Goal: Task Accomplishment & Management: Use online tool/utility

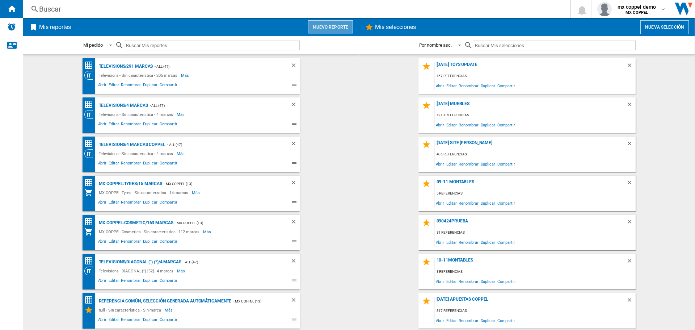
click at [333, 26] on button "Nuevo reporte" at bounding box center [330, 27] width 45 height 14
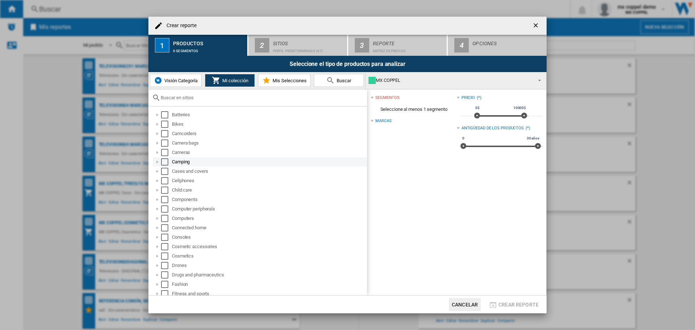
click at [164, 161] on div "Select" at bounding box center [164, 161] width 7 height 7
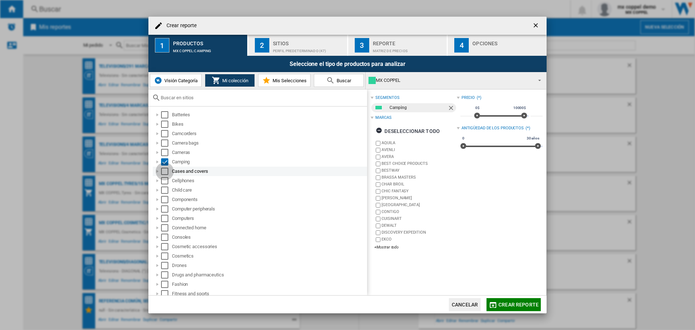
click at [166, 170] on div "Select" at bounding box center [164, 171] width 7 height 7
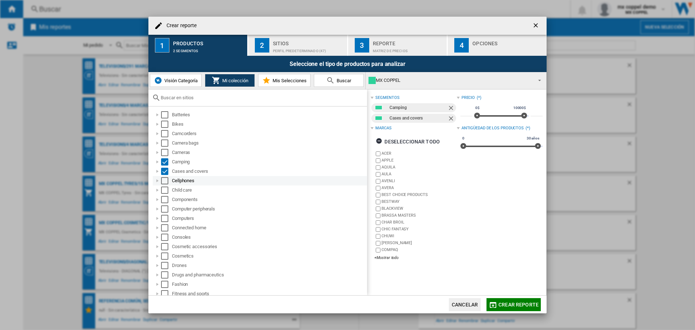
click at [167, 180] on div "Select" at bounding box center [164, 180] width 7 height 7
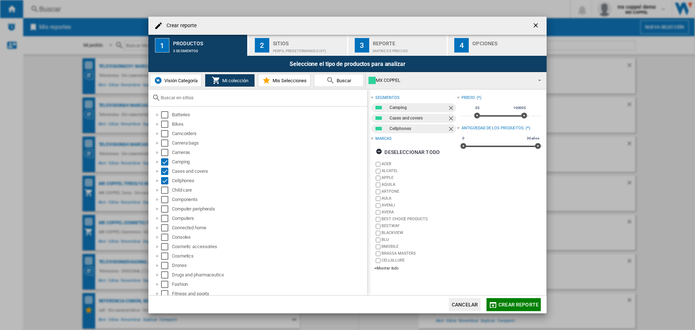
click at [413, 75] on md-select-value "MX COPPEL" at bounding box center [456, 80] width 181 height 17
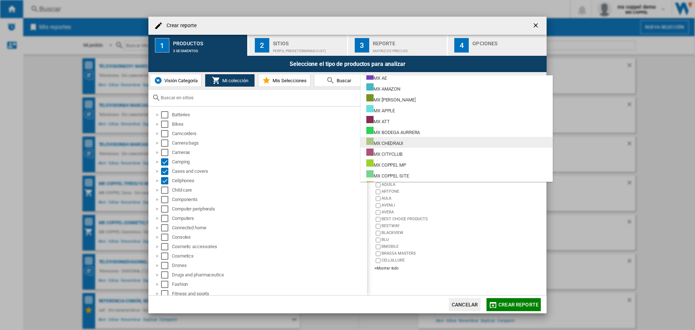
scroll to position [72, 0]
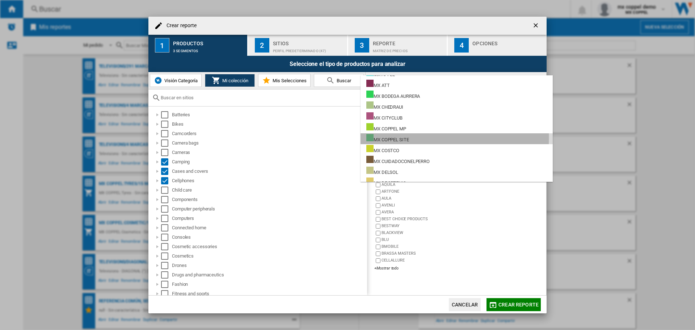
click at [412, 137] on md-option "MX COPPEL SITE" at bounding box center [456, 138] width 192 height 11
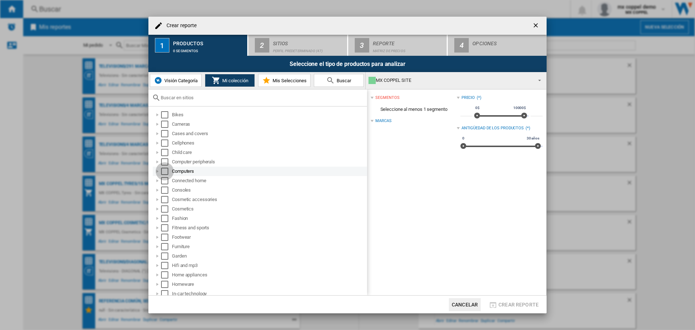
click at [165, 170] on div "Select" at bounding box center [164, 171] width 7 height 7
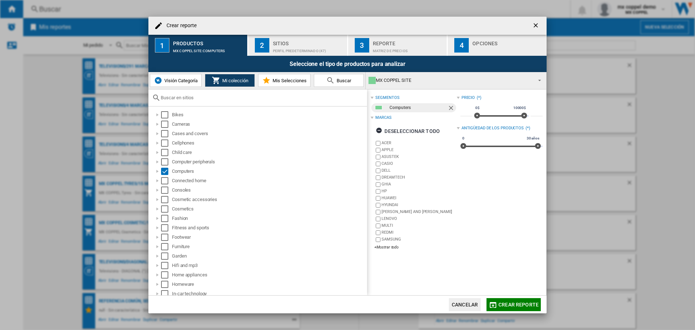
click at [509, 300] on button "Crear reporte" at bounding box center [513, 304] width 54 height 13
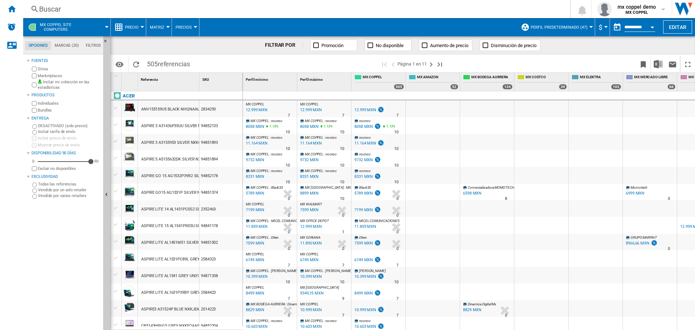
click at [55, 77] on label "Marketplaces" at bounding box center [69, 75] width 63 height 5
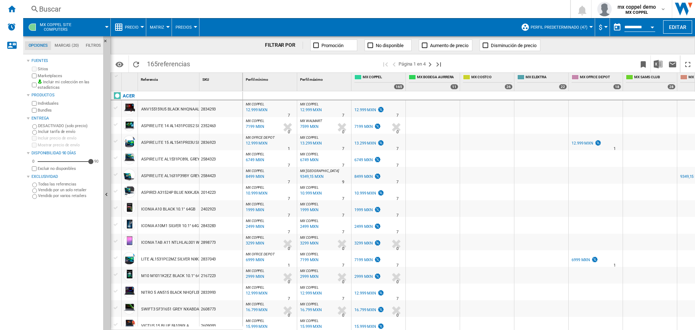
click at [88, 30] on span at bounding box center [93, 27] width 25 height 18
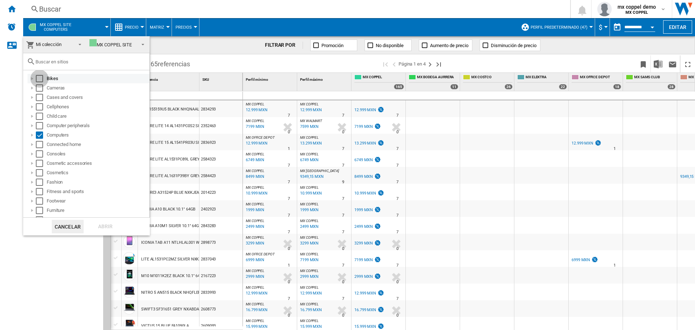
click at [39, 80] on div "Select" at bounding box center [39, 78] width 7 height 7
click at [39, 88] on div "Select" at bounding box center [39, 87] width 7 height 7
click at [38, 96] on div "Select" at bounding box center [39, 97] width 7 height 7
click at [38, 106] on div "Select" at bounding box center [39, 106] width 7 height 7
click at [39, 116] on div "Select" at bounding box center [39, 116] width 7 height 7
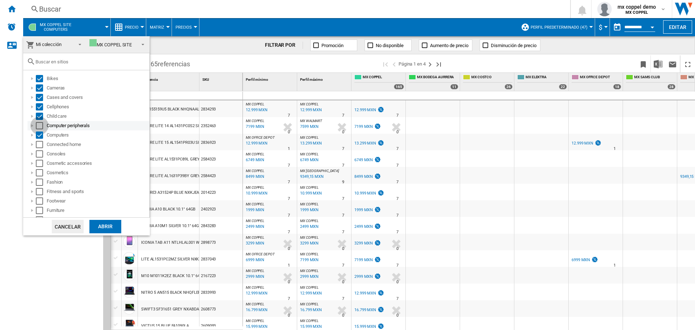
click at [41, 128] on div "Select" at bounding box center [39, 125] width 7 height 7
click at [39, 145] on div "Select" at bounding box center [39, 144] width 7 height 7
drag, startPoint x: 39, startPoint y: 155, endPoint x: 39, endPoint y: 160, distance: 5.1
click at [39, 155] on div "Select" at bounding box center [39, 153] width 7 height 7
drag, startPoint x: 39, startPoint y: 160, endPoint x: 40, endPoint y: 170, distance: 10.5
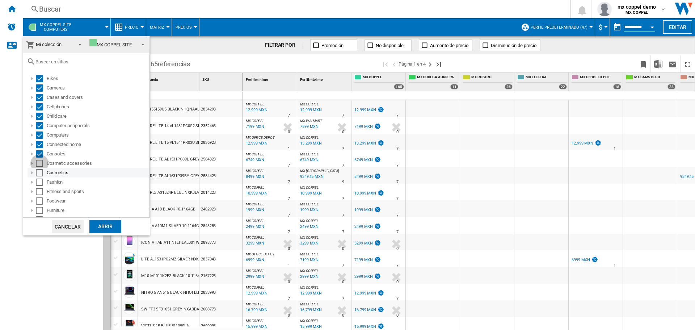
click at [39, 161] on div "Select" at bounding box center [39, 163] width 7 height 7
drag, startPoint x: 40, startPoint y: 170, endPoint x: 40, endPoint y: 181, distance: 10.5
click at [40, 172] on div "Select" at bounding box center [39, 172] width 7 height 7
drag, startPoint x: 41, startPoint y: 182, endPoint x: 41, endPoint y: 188, distance: 5.8
click at [41, 184] on div "Select" at bounding box center [39, 181] width 7 height 7
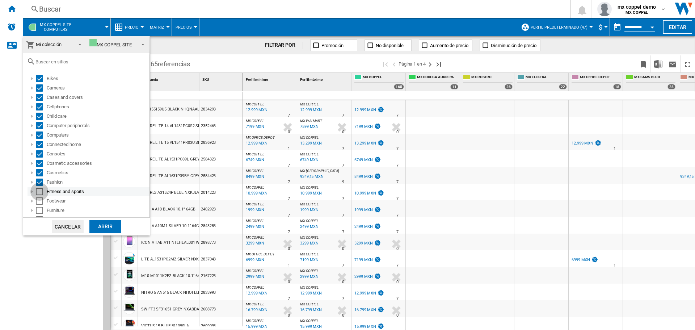
click at [41, 191] on div "Select" at bounding box center [39, 191] width 7 height 7
click at [39, 200] on div "Select" at bounding box center [39, 200] width 7 height 7
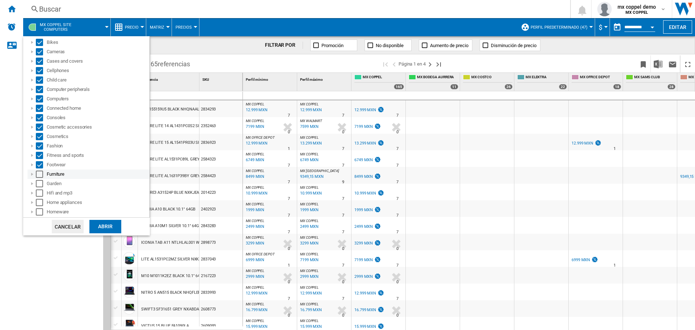
click at [39, 172] on div "Select" at bounding box center [39, 173] width 7 height 7
click at [38, 186] on div "Select" at bounding box center [39, 183] width 7 height 7
drag, startPoint x: 39, startPoint y: 193, endPoint x: 40, endPoint y: 198, distance: 4.4
click at [40, 195] on div "Select" at bounding box center [39, 192] width 7 height 7
click at [41, 200] on div "Select" at bounding box center [39, 202] width 7 height 7
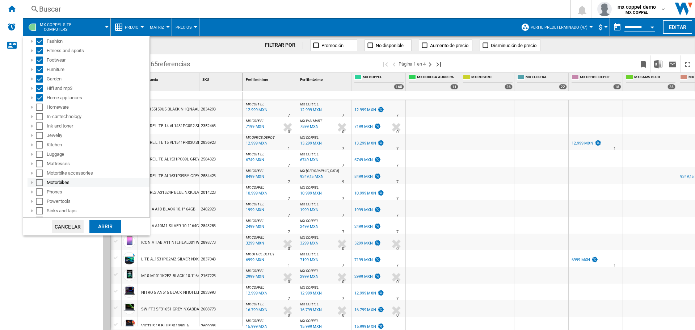
scroll to position [145, 0]
click at [41, 104] on div "Select" at bounding box center [39, 103] width 7 height 7
click at [40, 112] on div "Select" at bounding box center [39, 112] width 7 height 7
click at [40, 123] on div "Select" at bounding box center [39, 121] width 7 height 7
click at [40, 132] on div "Select" at bounding box center [39, 131] width 7 height 7
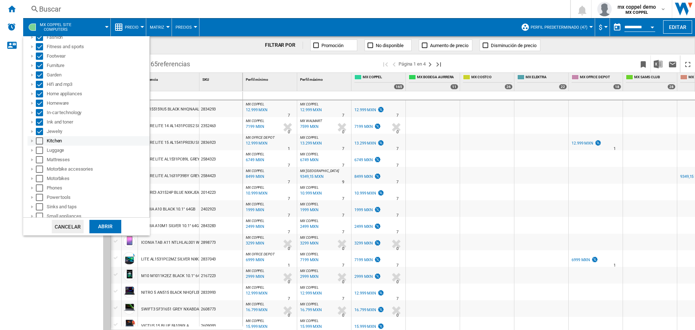
click at [39, 141] on div "Select" at bounding box center [39, 140] width 7 height 7
click at [39, 153] on div "Select" at bounding box center [39, 150] width 7 height 7
click at [41, 159] on div "Select" at bounding box center [39, 159] width 7 height 7
click at [39, 171] on div "Select" at bounding box center [39, 168] width 7 height 7
click at [39, 176] on div "Select" at bounding box center [39, 178] width 7 height 7
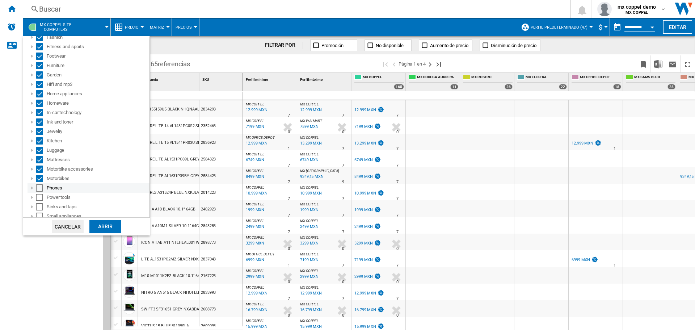
click at [39, 184] on div "Phones" at bounding box center [89, 187] width 122 height 9
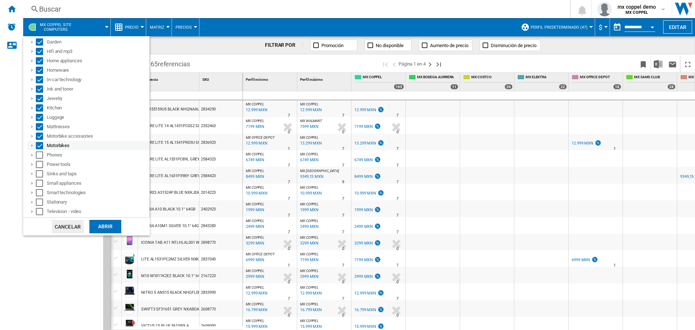
scroll to position [181, 0]
click at [42, 152] on div "Select" at bounding box center [39, 151] width 7 height 7
click at [40, 160] on div "Select" at bounding box center [39, 160] width 7 height 7
click at [40, 169] on div "Select" at bounding box center [39, 170] width 7 height 7
click at [41, 180] on div "Select" at bounding box center [39, 179] width 7 height 7
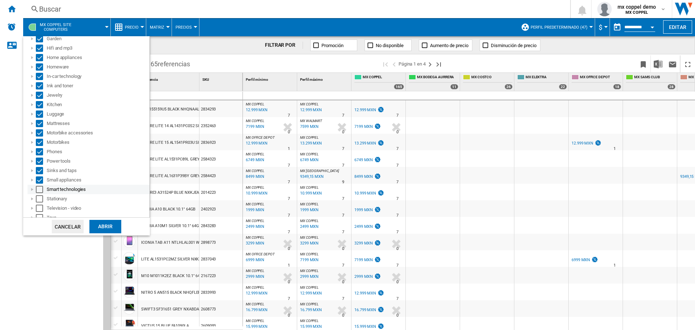
click at [41, 187] on div "Select" at bounding box center [39, 189] width 7 height 7
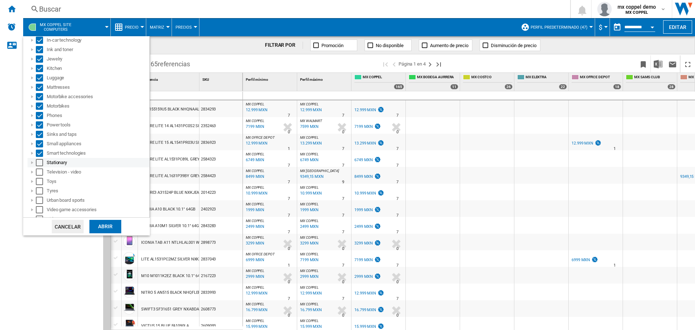
click at [43, 163] on md-checkbox "Select" at bounding box center [41, 162] width 11 height 7
click at [43, 169] on div "Select" at bounding box center [39, 171] width 7 height 7
click at [39, 178] on div "Select" at bounding box center [39, 181] width 7 height 7
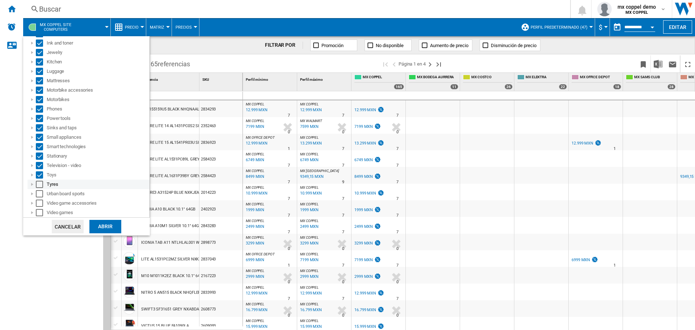
click at [39, 183] on div "Select" at bounding box center [39, 184] width 7 height 7
drag, startPoint x: 39, startPoint y: 193, endPoint x: 40, endPoint y: 197, distance: 3.8
click at [39, 193] on div "Select" at bounding box center [39, 193] width 7 height 7
drag, startPoint x: 41, startPoint y: 202, endPoint x: 41, endPoint y: 211, distance: 9.0
click at [41, 202] on div "Select" at bounding box center [39, 202] width 7 height 7
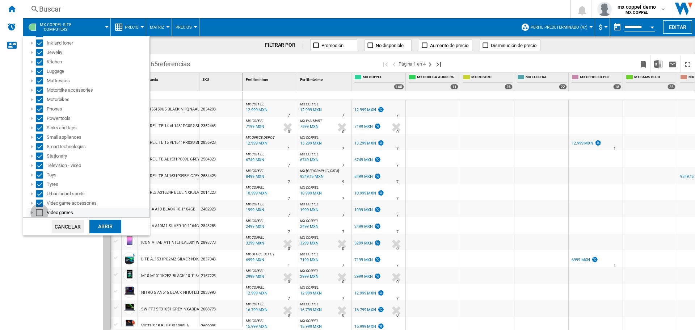
click at [41, 212] on div "Select" at bounding box center [39, 212] width 7 height 7
click at [108, 227] on div "Abrir" at bounding box center [105, 226] width 32 height 13
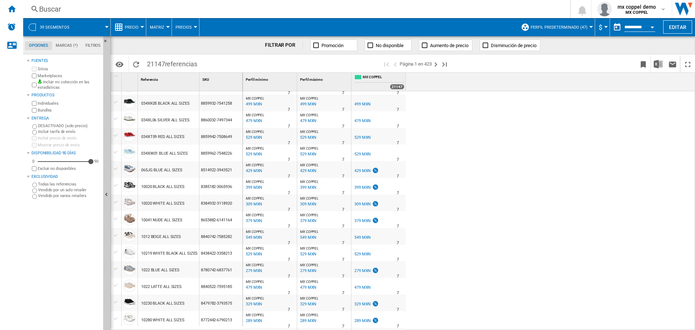
scroll to position [36, 0]
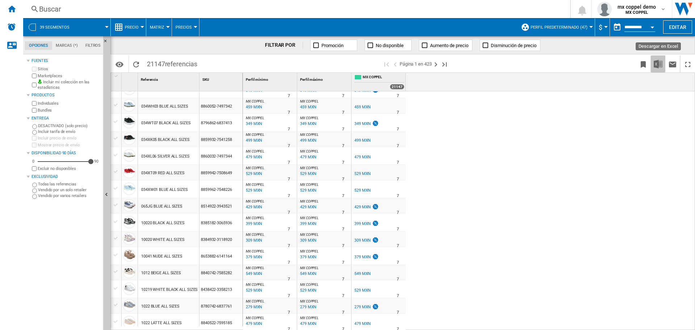
click at [658, 63] on img "Descargar en Excel" at bounding box center [658, 64] width 9 height 9
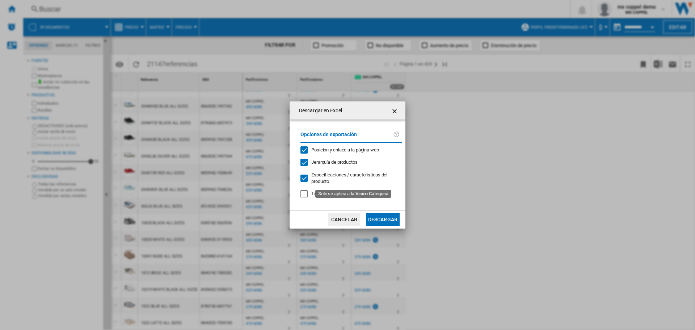
click at [357, 178] on div "Especificaciones / características del producto" at bounding box center [353, 178] width 85 height 13
click at [395, 218] on button "Descargar" at bounding box center [383, 219] width 34 height 13
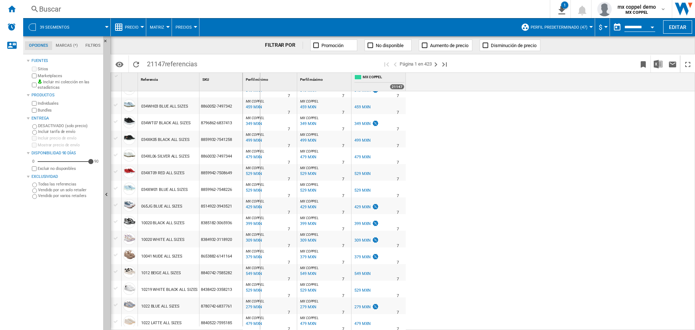
drag, startPoint x: 241, startPoint y: 86, endPoint x: 296, endPoint y: 86, distance: 54.7
click at [296, 86] on div "1 Referencia 1 SKU 1 18 FOREVER 0271L WHITE ALL SIZES 8663622-5485621 034W005 W…" at bounding box center [403, 201] width 584 height 257
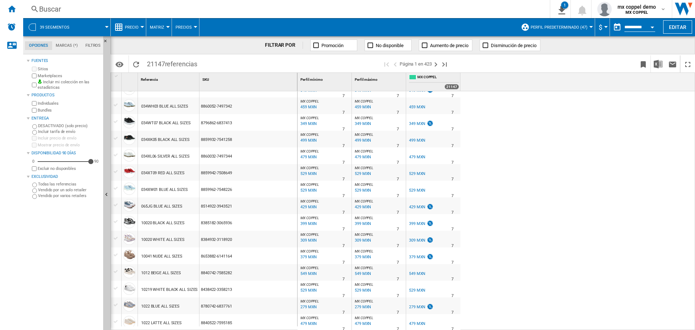
scroll to position [0, 0]
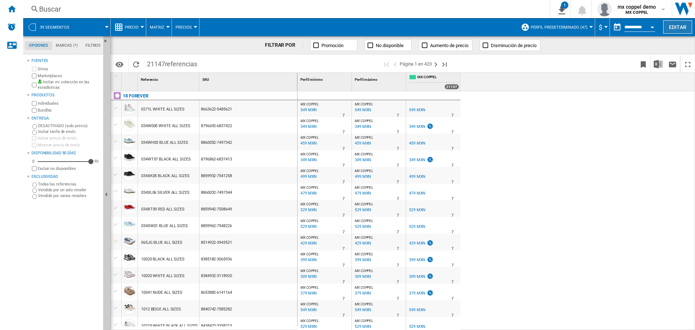
click at [676, 25] on button "Editar" at bounding box center [677, 26] width 29 height 13
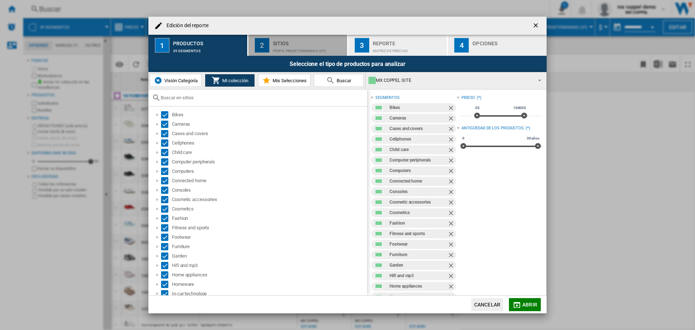
click at [291, 50] on div "Perfil predeterminado (47)" at bounding box center [308, 49] width 71 height 8
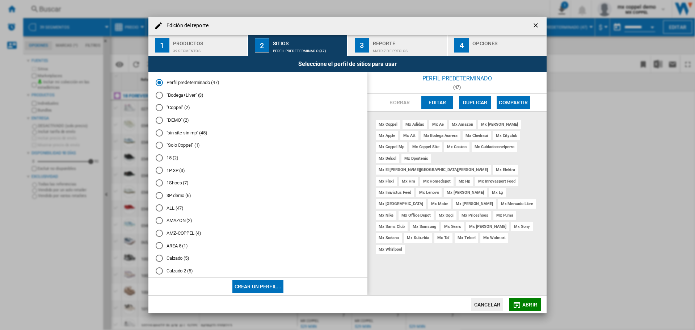
click at [443, 100] on button "Editar" at bounding box center [437, 102] width 32 height 13
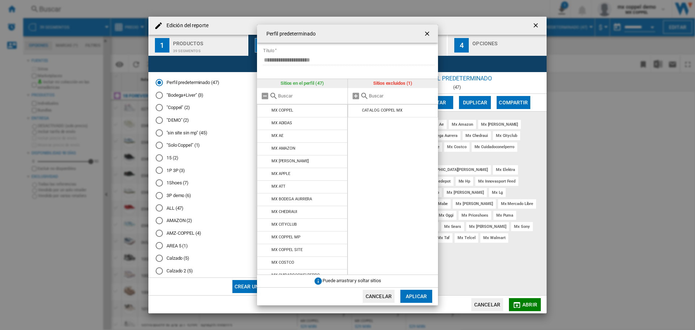
click at [298, 92] on div at bounding box center [302, 96] width 90 height 16
click at [298, 98] on input "text" at bounding box center [311, 95] width 66 height 5
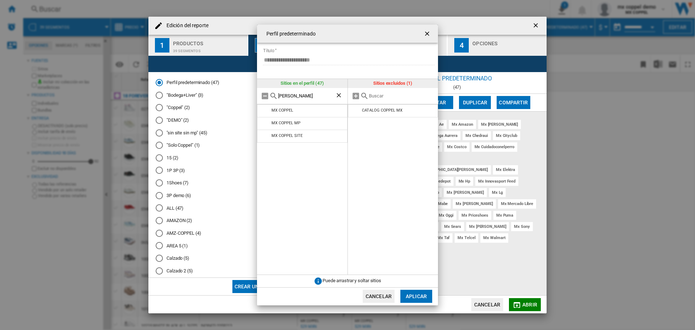
type input "coppe"
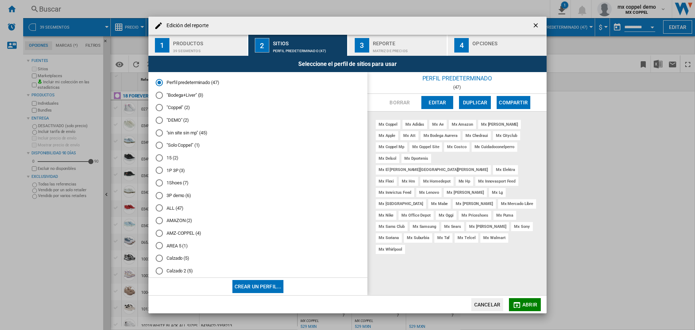
click at [535, 26] on ng-md-icon "getI18NText('BUTTONS.CLOSE_DIALOG')" at bounding box center [536, 26] width 9 height 9
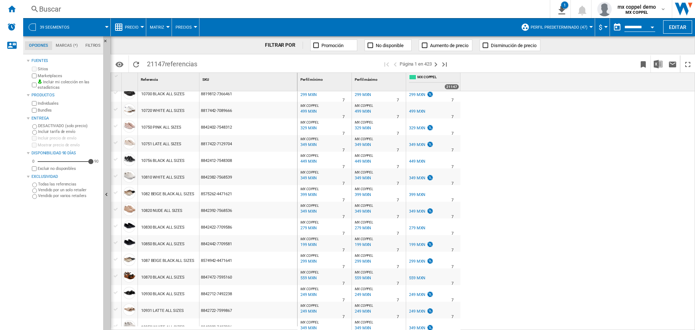
scroll to position [398, 0]
